Goal: Task Accomplishment & Management: Complete application form

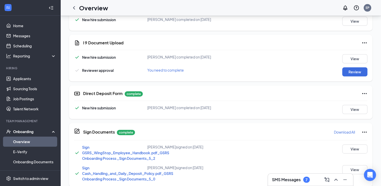
scroll to position [175, 0]
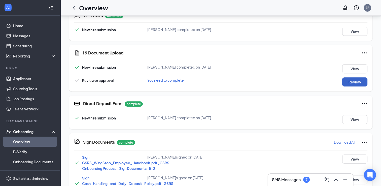
click at [347, 82] on button "Review" at bounding box center [355, 81] width 25 height 9
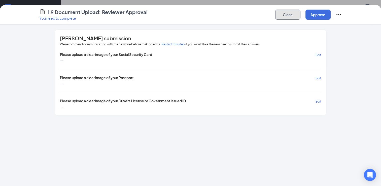
click at [282, 15] on button "Close" at bounding box center [287, 15] width 25 height 10
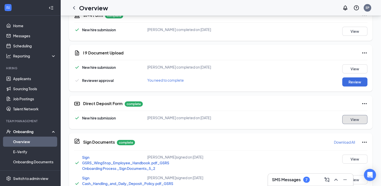
click at [352, 117] on button "View" at bounding box center [355, 119] width 25 height 9
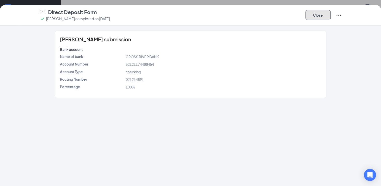
click at [315, 18] on button "Close" at bounding box center [318, 15] width 25 height 10
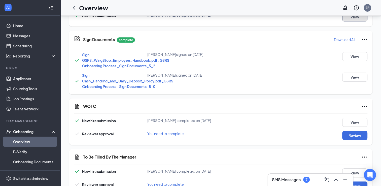
scroll to position [292, 0]
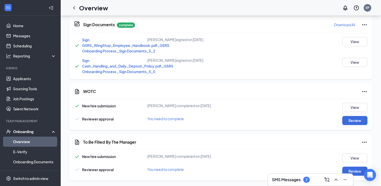
click at [30, 138] on link "Overview" at bounding box center [34, 142] width 43 height 10
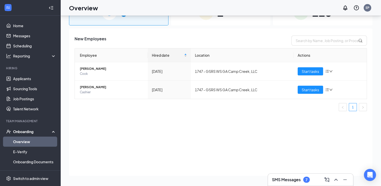
scroll to position [23, 0]
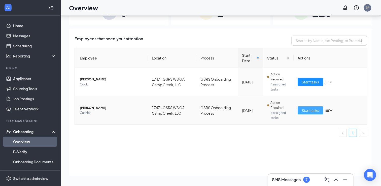
click at [316, 113] on button "Start tasks" at bounding box center [310, 110] width 25 height 8
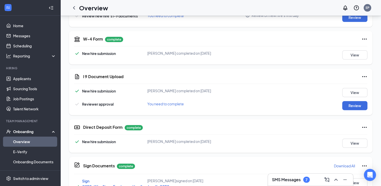
scroll to position [158, 0]
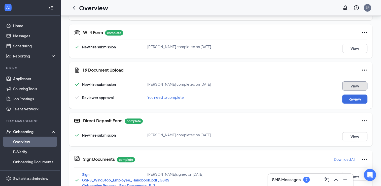
click at [353, 86] on button "View" at bounding box center [355, 85] width 25 height 9
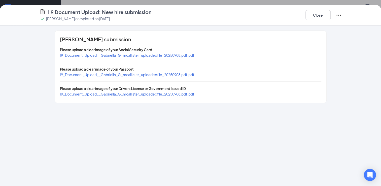
click at [156, 94] on span "I9_Document_Upload__Gabriella_G_mcallister_uploadedfile_20250908.pdf.pdf" at bounding box center [127, 94] width 135 height 5
click at [155, 53] on span "I9_Document_Upload__Gabriella_G_mcallister_uploadedfile_20250908.pdf.pdf" at bounding box center [127, 55] width 135 height 5
click at [167, 74] on span "I9_Document_Upload__Gabriella_G_mcallister_uploadedfile_20250908.pdf.pdf" at bounding box center [127, 74] width 135 height 5
click at [172, 74] on span "I9_Document_Upload__Gabriella_G_mcallister_uploadedfile_20250908.pdf.pdf" at bounding box center [127, 74] width 135 height 5
click at [317, 14] on button "Close" at bounding box center [318, 15] width 25 height 10
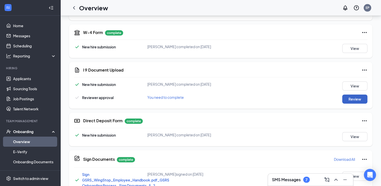
click at [355, 101] on button "Review" at bounding box center [355, 99] width 25 height 9
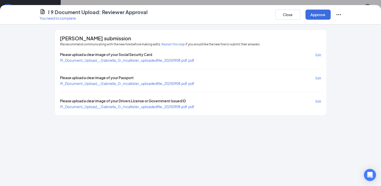
click at [318, 77] on span "Edit" at bounding box center [319, 78] width 6 height 4
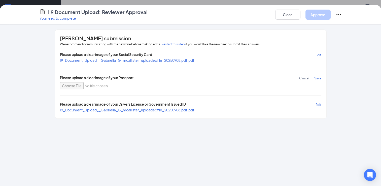
click at [117, 77] on span "Please upload a clear image of your Passport" at bounding box center [97, 78] width 74 height 6
click at [316, 77] on span "Save" at bounding box center [318, 78] width 7 height 4
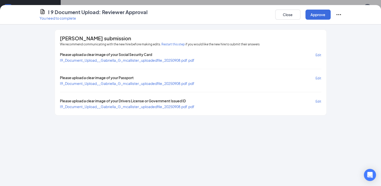
click at [165, 84] on span "I9_Document_Upload__Gabriella_G_mcallister_uploadedfile_20250908.pdf.pdf" at bounding box center [127, 83] width 135 height 5
click at [316, 78] on span "Edit" at bounding box center [319, 78] width 6 height 4
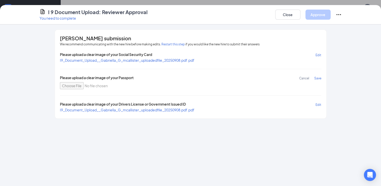
click at [318, 79] on span "Save" at bounding box center [318, 78] width 7 height 4
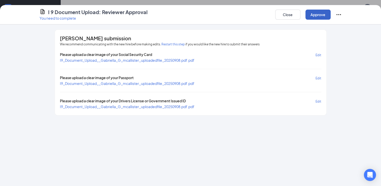
drag, startPoint x: 179, startPoint y: 84, endPoint x: 317, endPoint y: 15, distance: 153.9
click at [317, 15] on button "Approve" at bounding box center [318, 15] width 25 height 10
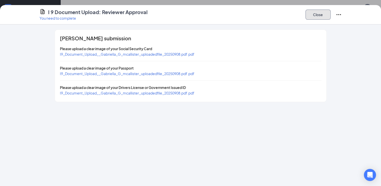
click at [310, 18] on button "Close" at bounding box center [318, 15] width 25 height 10
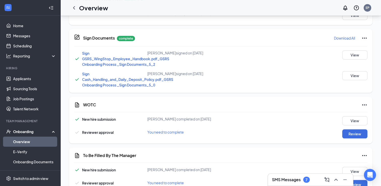
scroll to position [292, 0]
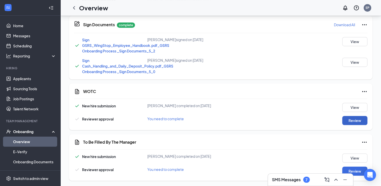
click at [345, 121] on button "Review" at bounding box center [355, 120] width 25 height 9
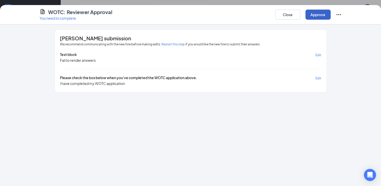
click at [308, 19] on button "Approve" at bounding box center [318, 15] width 25 height 10
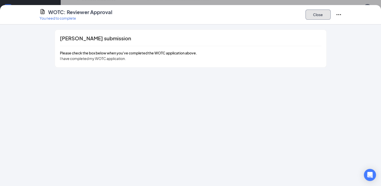
click at [315, 19] on button "Close" at bounding box center [318, 15] width 25 height 10
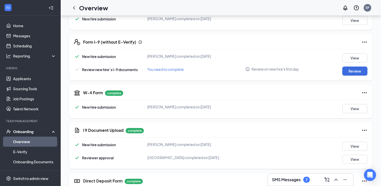
scroll to position [87, 0]
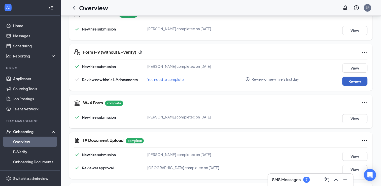
click at [347, 80] on button "Review" at bounding box center [355, 81] width 25 height 9
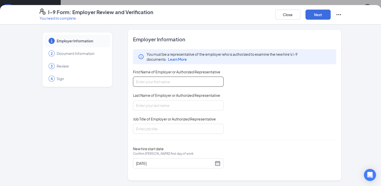
click at [139, 86] on input "First Name of Employer or Authorized Representative" at bounding box center [178, 82] width 91 height 10
type input "[PERSON_NAME]"
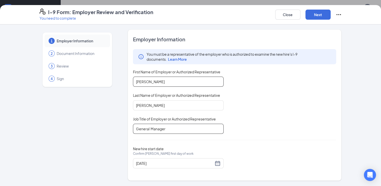
type input "General Manager"
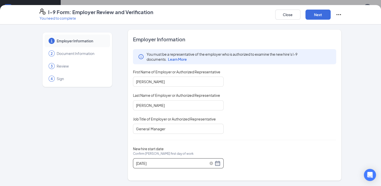
click at [219, 161] on div "[DATE]" at bounding box center [178, 163] width 85 height 6
click at [218, 162] on div "[DATE]" at bounding box center [178, 163] width 85 height 6
click at [334, 159] on div "New hire start date Confirm [PERSON_NAME] first day of work [DATE]" at bounding box center [235, 157] width 204 height 22
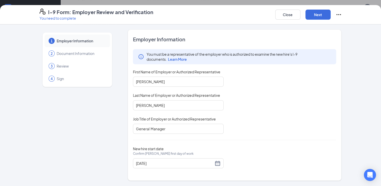
scroll to position [292, 0]
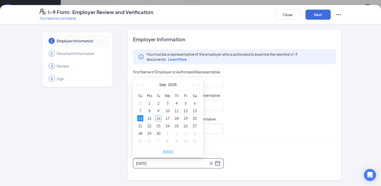
click at [145, 161] on input "[DATE]" at bounding box center [175, 164] width 78 height 6
click at [139, 134] on div "28" at bounding box center [140, 133] width 6 height 6
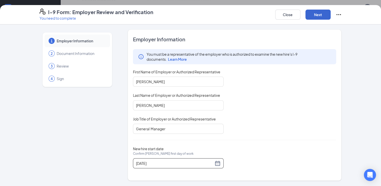
type input "[DATE]"
click at [317, 13] on button "Next" at bounding box center [318, 15] width 25 height 10
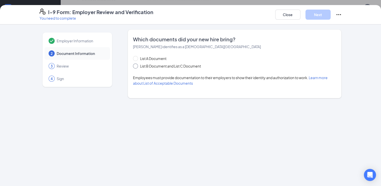
click at [146, 68] on span "List B Document and List C Document" at bounding box center [170, 66] width 65 height 6
click at [137, 67] on input "List B Document and List C Document" at bounding box center [135, 66] width 4 height 4
radio input "true"
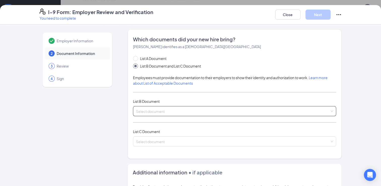
click at [155, 112] on div "Select document List B Documents Driver’s License issued by U.S State or outlyi…" at bounding box center [235, 111] width 204 height 10
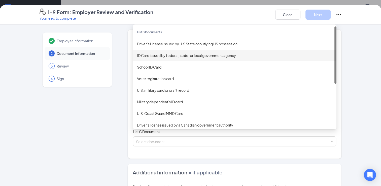
click at [169, 54] on div "ID Card issued by federal, state, or local government agency" at bounding box center [235, 56] width 196 height 6
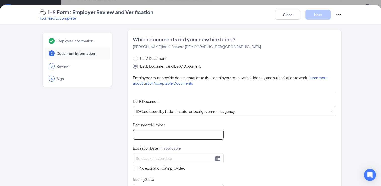
click at [155, 132] on input "Document Number" at bounding box center [178, 135] width 91 height 10
type input "071761120"
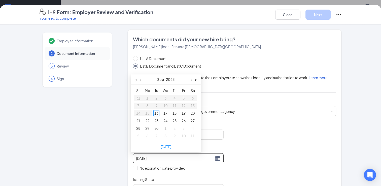
click at [196, 79] on span "button" at bounding box center [196, 80] width 3 height 3
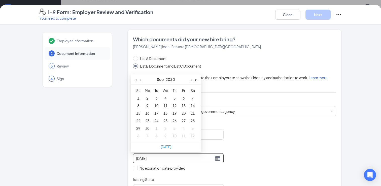
click at [196, 79] on span "button" at bounding box center [196, 80] width 3 height 3
click at [148, 113] on div "13" at bounding box center [147, 113] width 6 height 6
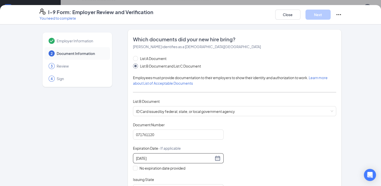
type input "[DATE]"
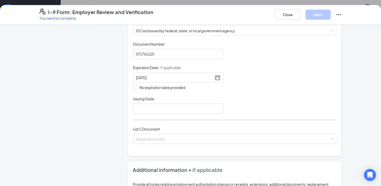
scroll to position [91, 0]
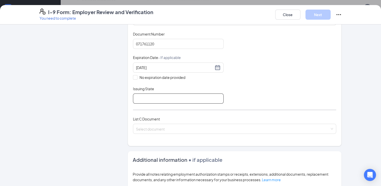
click at [157, 96] on input "Issuing State" at bounding box center [178, 99] width 91 height 10
type input "[US_STATE]"
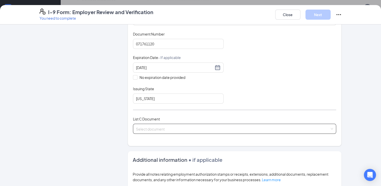
click at [155, 131] on span at bounding box center [233, 129] width 194 height 10
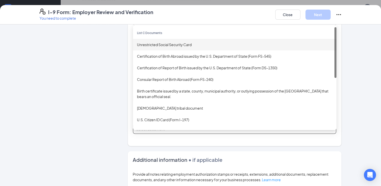
click at [155, 44] on div "Unrestricted Social Security Card" at bounding box center [235, 45] width 196 height 6
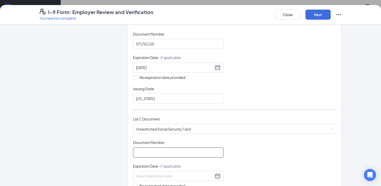
click at [138, 154] on input "Document Number" at bounding box center [178, 152] width 91 height 10
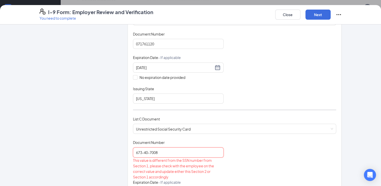
type input "673-40-7008"
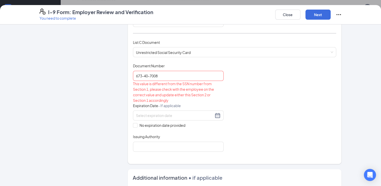
scroll to position [171, 0]
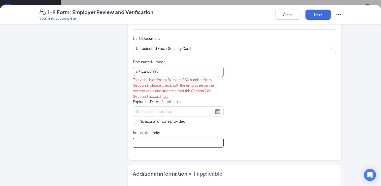
click at [166, 141] on input "Issuing Authority" at bounding box center [178, 143] width 91 height 10
type input "ssa"
click at [133, 119] on input "No expiration date provided" at bounding box center [135, 121] width 4 height 4
checkbox input "true"
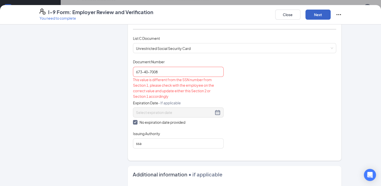
click at [321, 14] on button "Next" at bounding box center [318, 15] width 25 height 10
click at [141, 69] on input "673-40-7008" at bounding box center [178, 72] width 91 height 10
click at [146, 69] on input "67340-7008" at bounding box center [178, 72] width 91 height 10
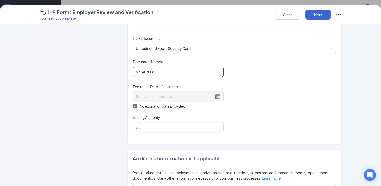
type input "673407008"
click at [317, 14] on button "Next" at bounding box center [318, 15] width 25 height 10
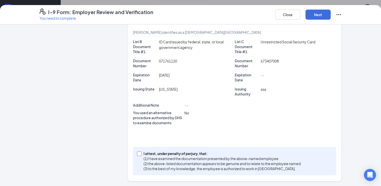
click at [137, 154] on input "I attest, under penalty of [PERSON_NAME], that: (1) I have examined the documen…" at bounding box center [139, 153] width 4 height 4
checkbox input "true"
click at [321, 16] on button "Next" at bounding box center [318, 15] width 25 height 10
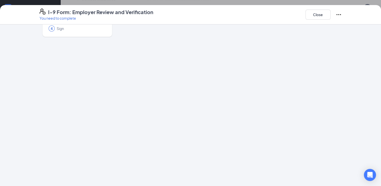
scroll to position [0, 0]
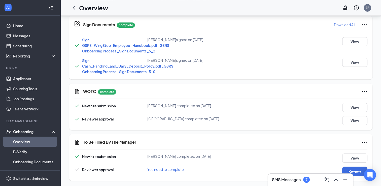
click at [192, 72] on div "I-9 Form: Employer Review and Verification You need to complete Close Employer …" at bounding box center [190, 93] width 381 height 186
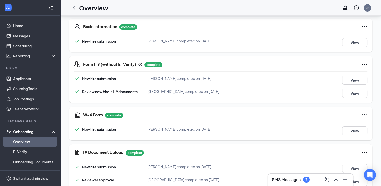
click at [28, 142] on link "Overview" at bounding box center [34, 142] width 43 height 10
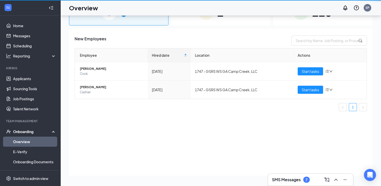
scroll to position [23, 0]
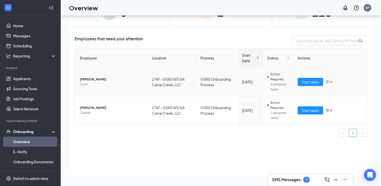
click at [331, 82] on icon "down" at bounding box center [331, 82] width 3 height 2
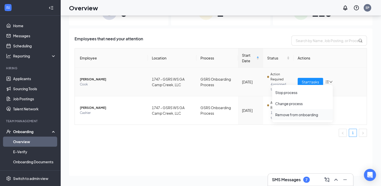
click at [311, 115] on div "Remove from onboarding" at bounding box center [302, 114] width 54 height 5
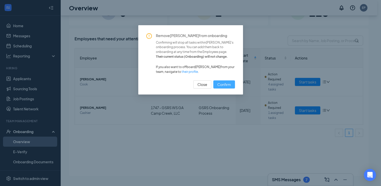
click at [221, 82] on span "Confirm" at bounding box center [225, 85] width 14 height 6
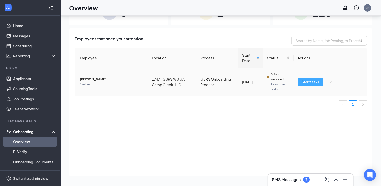
click at [305, 85] on button "Start tasks" at bounding box center [310, 82] width 25 height 8
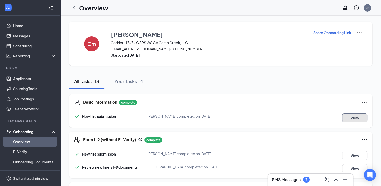
click at [353, 117] on button "View" at bounding box center [355, 117] width 25 height 9
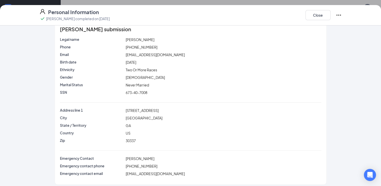
scroll to position [14, 0]
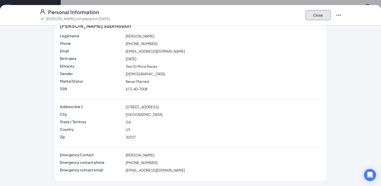
click at [321, 17] on button "Close" at bounding box center [318, 15] width 25 height 10
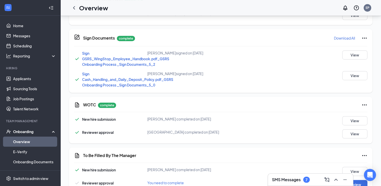
scroll to position [292, 0]
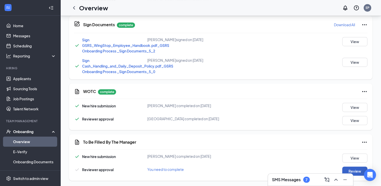
click at [357, 169] on button "Review" at bounding box center [355, 171] width 25 height 9
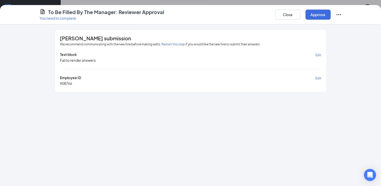
click at [317, 78] on span "Edit" at bounding box center [319, 78] width 6 height 4
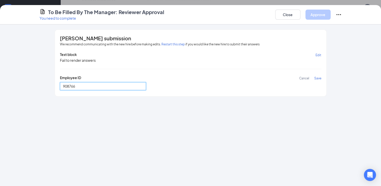
click at [99, 83] on input "908766" at bounding box center [103, 86] width 86 height 8
type input "9"
type input "593625"
click at [316, 79] on button "Save" at bounding box center [318, 78] width 7 height 6
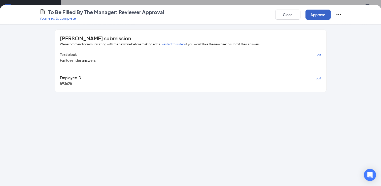
click at [319, 11] on button "Approve" at bounding box center [318, 15] width 25 height 10
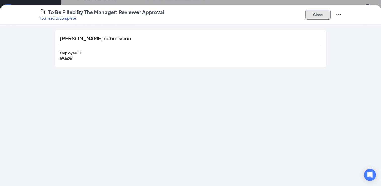
click at [316, 17] on button "Close" at bounding box center [318, 15] width 25 height 10
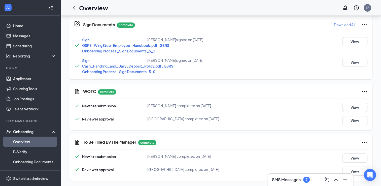
click at [315, 109] on div "New hire submission [PERSON_NAME] completed on [DATE] View" at bounding box center [221, 107] width 294 height 9
click at [20, 26] on link "Home" at bounding box center [34, 26] width 43 height 10
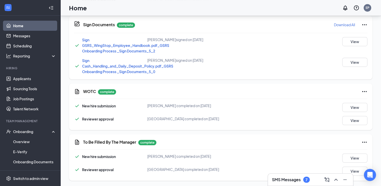
scroll to position [11, 0]
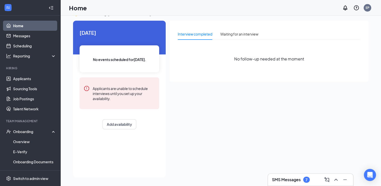
click at [21, 24] on link "Home" at bounding box center [34, 26] width 43 height 10
click at [13, 75] on link "Applicants" at bounding box center [34, 79] width 43 height 10
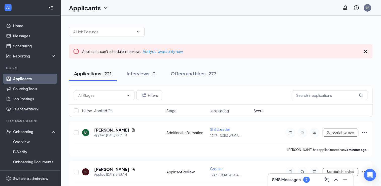
click at [13, 75] on link "Applicants" at bounding box center [34, 79] width 43 height 10
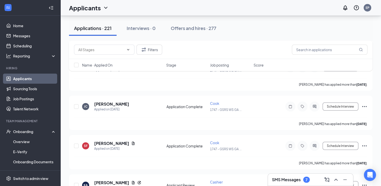
scroll to position [1303, 0]
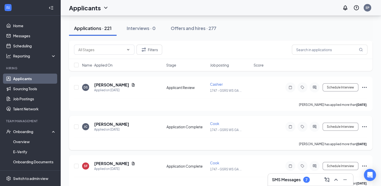
click at [365, 124] on icon "Ellipses" at bounding box center [365, 127] width 6 height 6
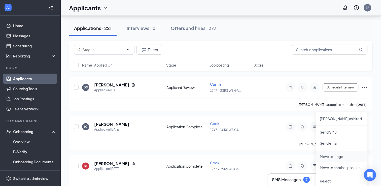
click at [329, 154] on p "Move to stage" at bounding box center [341, 156] width 43 height 5
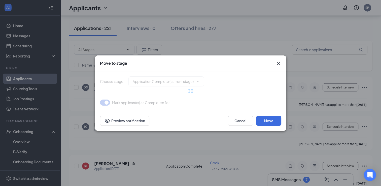
type input "Onsite Interview (next stage)"
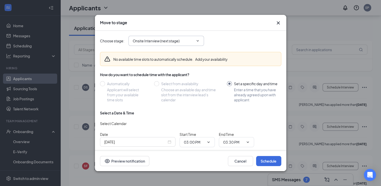
click at [196, 41] on span at bounding box center [197, 41] width 5 height 4
click at [199, 41] on icon "ChevronDown" at bounding box center [198, 41] width 4 height 4
click at [196, 38] on span "Onsite Interview (next stage)" at bounding box center [167, 41] width 76 height 10
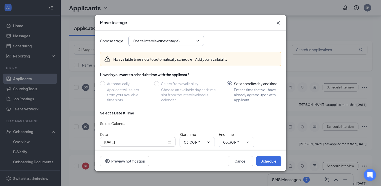
click at [196, 38] on span "Onsite Interview (next stage)" at bounding box center [167, 41] width 76 height 10
click at [239, 160] on button "Cancel" at bounding box center [240, 161] width 25 height 10
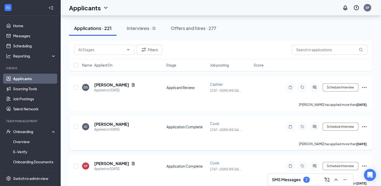
click at [364, 124] on icon "Ellipses" at bounding box center [365, 127] width 6 height 6
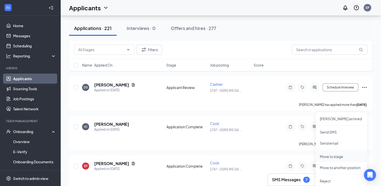
click at [335, 156] on p "Move to stage" at bounding box center [341, 156] width 43 height 5
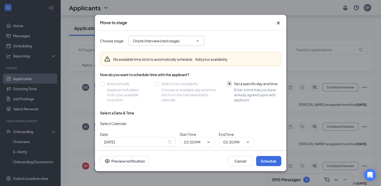
click at [194, 39] on input "Onsite Interview (next stage)" at bounding box center [163, 41] width 61 height 6
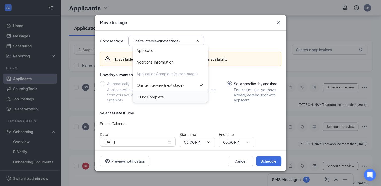
click at [167, 97] on div "Hiring Complete" at bounding box center [171, 97] width 68 height 6
type input "Hiring Complete"
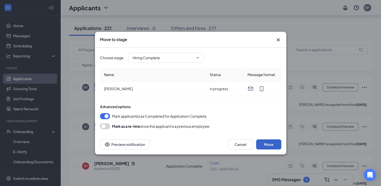
click at [267, 145] on button "Move" at bounding box center [268, 144] width 25 height 10
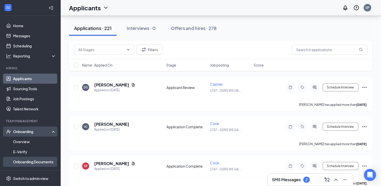
click at [44, 161] on link "Onboarding Documents" at bounding box center [34, 162] width 43 height 10
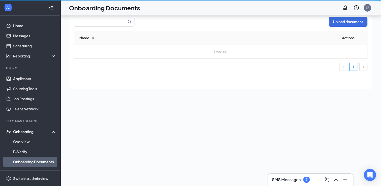
scroll to position [23, 0]
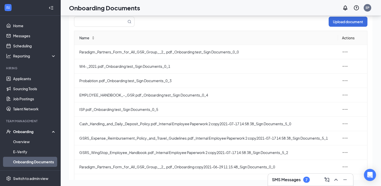
click at [20, 132] on div "Onboarding" at bounding box center [32, 131] width 39 height 5
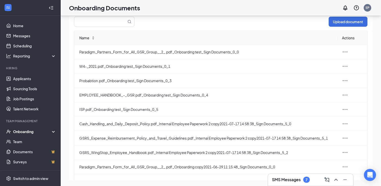
click at [31, 134] on div "Onboarding" at bounding box center [32, 131] width 39 height 5
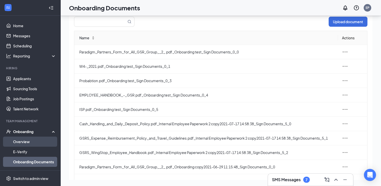
click at [39, 139] on link "Overview" at bounding box center [34, 142] width 43 height 10
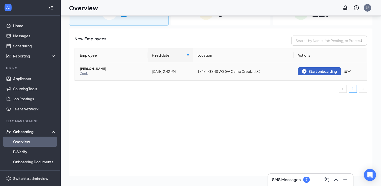
click at [311, 71] on div "Start onboarding" at bounding box center [319, 71] width 35 height 5
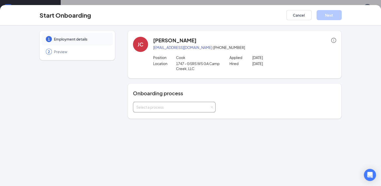
click at [211, 107] on span at bounding box center [212, 107] width 2 height 2
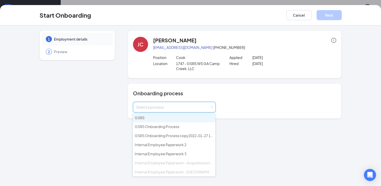
click at [201, 120] on li "GSRS" at bounding box center [174, 117] width 83 height 9
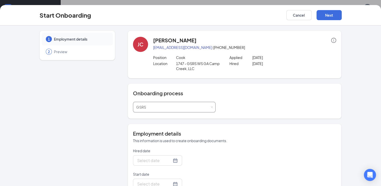
type input "[DATE]"
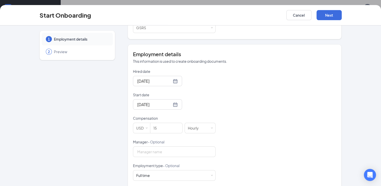
scroll to position [81, 0]
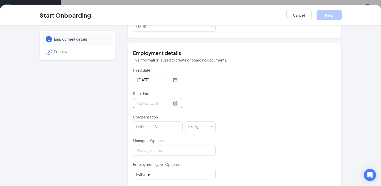
click at [169, 103] on div at bounding box center [157, 103] width 41 height 6
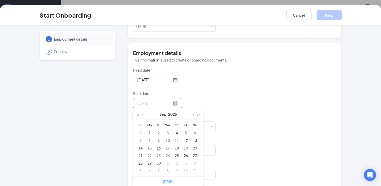
type input "[DATE]"
click at [140, 162] on div "28" at bounding box center [141, 163] width 6 height 6
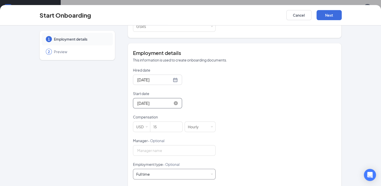
click at [159, 174] on div "Full time Works 30+ hours per week and is reasonably expected to work" at bounding box center [174, 174] width 76 height 10
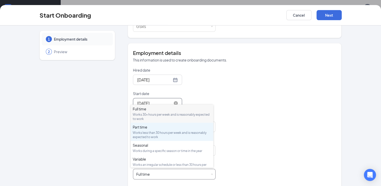
click at [166, 133] on div "Works less than 30 hours per week and is reasonably expected to work" at bounding box center [172, 135] width 79 height 9
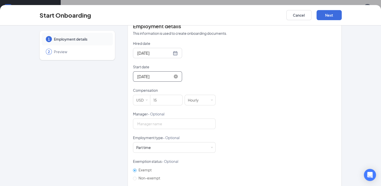
scroll to position [114, 0]
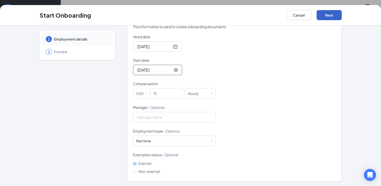
click at [328, 13] on button "Next" at bounding box center [329, 15] width 25 height 10
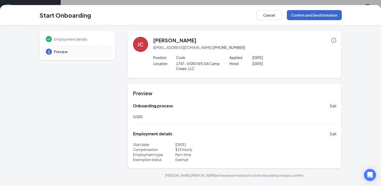
scroll to position [0, 0]
click at [296, 15] on button "Confirm and Send Invitation" at bounding box center [314, 15] width 55 height 10
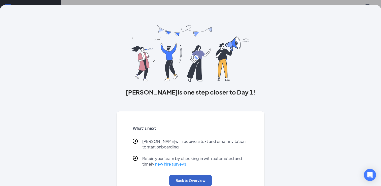
click at [187, 180] on button "Back to Overview" at bounding box center [190, 180] width 43 height 11
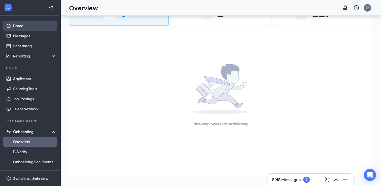
click at [20, 25] on link "Home" at bounding box center [34, 26] width 43 height 10
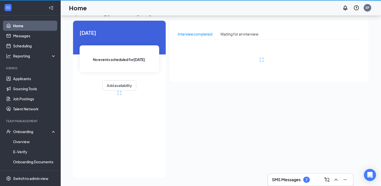
scroll to position [11, 0]
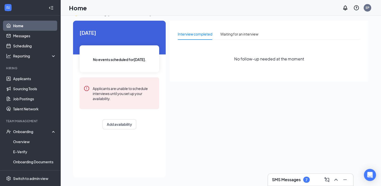
click at [30, 25] on link "Home" at bounding box center [34, 26] width 43 height 10
drag, startPoint x: 94, startPoint y: 68, endPoint x: 101, endPoint y: 75, distance: 10.0
click at [101, 75] on div "[DATE] No events scheduled for [DATE] . Applicants are unable to schedule inter…" at bounding box center [119, 79] width 93 height 117
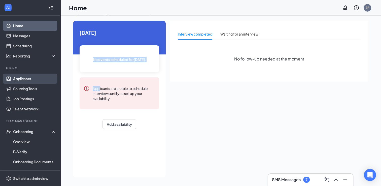
click at [30, 80] on link "Applicants" at bounding box center [34, 79] width 43 height 10
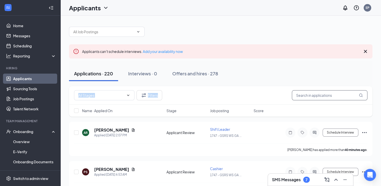
drag, startPoint x: 260, startPoint y: 69, endPoint x: 310, endPoint y: 94, distance: 56.0
click at [310, 94] on input "text" at bounding box center [330, 95] width 76 height 10
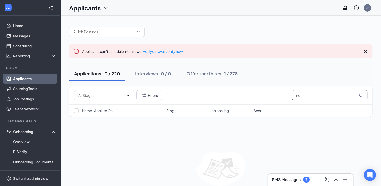
type input "n"
type input "[PERSON_NAME]"
click at [305, 168] on div "No applicants found in applications There is 1 result(s) in Offers and hires ." at bounding box center [221, 176] width 304 height 49
click at [17, 131] on div "Onboarding" at bounding box center [32, 131] width 39 height 5
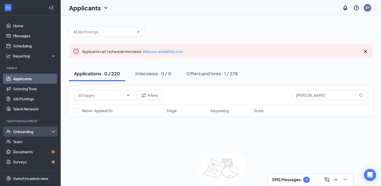
click at [17, 131] on div "Onboarding" at bounding box center [32, 131] width 39 height 5
click at [44, 136] on div "Onboarding" at bounding box center [30, 132] width 60 height 10
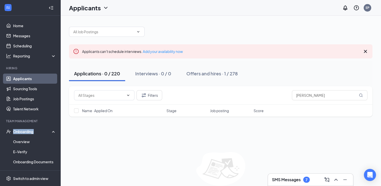
click at [29, 75] on link "Applicants" at bounding box center [34, 79] width 43 height 10
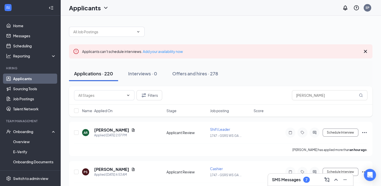
click at [19, 20] on ul "Home Messages Scheduling Reporting Hiring Applicants Sourcing Tools Job Posting…" at bounding box center [30, 124] width 60 height 216
click at [21, 28] on link "Home" at bounding box center [34, 26] width 43 height 10
